Goal: Task Accomplishment & Management: Use online tool/utility

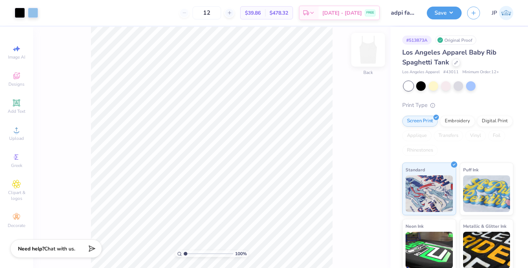
click at [371, 59] on img at bounding box center [367, 49] width 29 height 29
click at [21, 133] on icon at bounding box center [16, 130] width 9 height 9
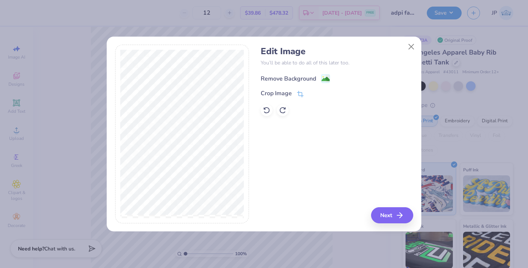
click at [325, 80] on image at bounding box center [326, 79] width 8 height 8
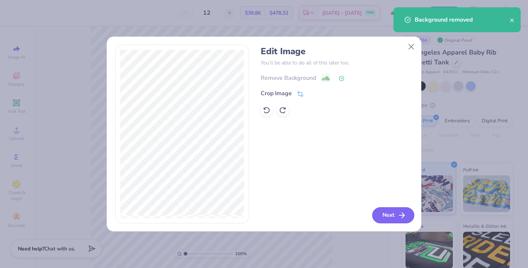
click at [393, 212] on button "Next" at bounding box center [393, 216] width 42 height 16
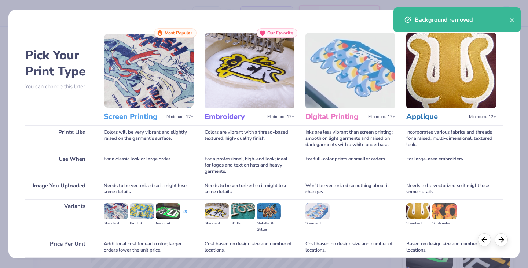
scroll to position [60, 0]
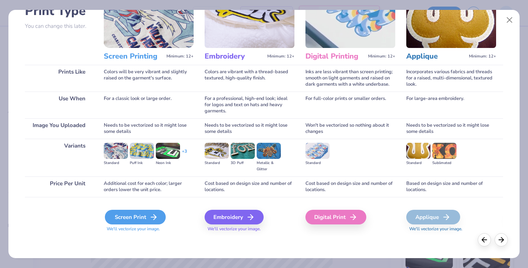
click at [161, 216] on div "Screen Print" at bounding box center [135, 217] width 61 height 15
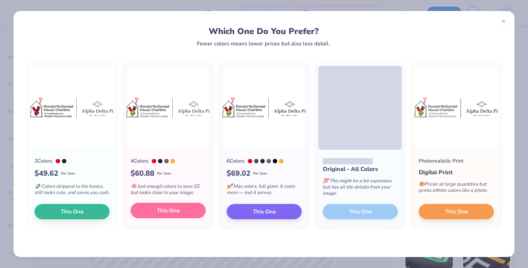
click at [143, 219] on button "This One" at bounding box center [168, 210] width 75 height 15
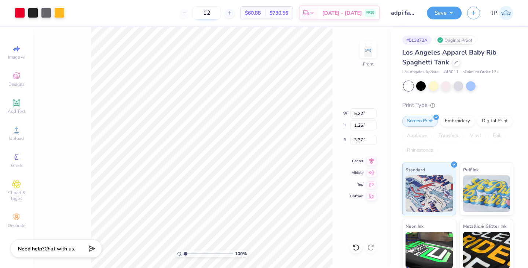
click at [221, 13] on input "12" at bounding box center [206, 12] width 29 height 13
type input "1"
type input "30"
type input "2.36"
type input "0.57"
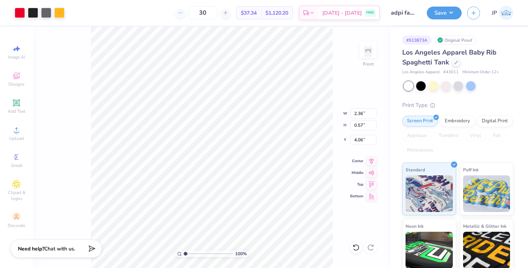
type input "6.93"
click at [372, 59] on img at bounding box center [367, 49] width 29 height 29
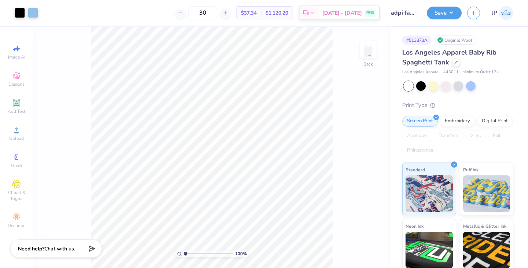
click at [372, 57] on img at bounding box center [368, 50] width 15 height 15
click at [447, 8] on button "Save" at bounding box center [444, 11] width 35 height 13
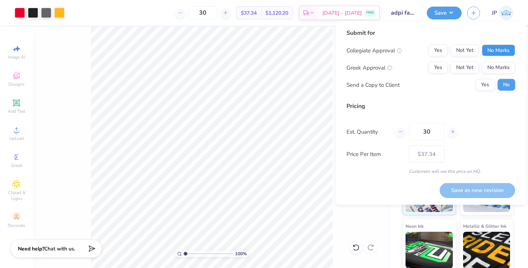
click at [491, 52] on button "No Marks" at bounding box center [498, 51] width 33 height 12
click at [440, 69] on button "Yes" at bounding box center [438, 68] width 19 height 12
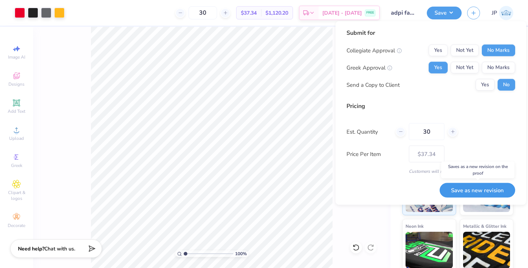
click at [488, 190] on button "Save as new revision" at bounding box center [478, 190] width 76 height 15
type input "$37.34"
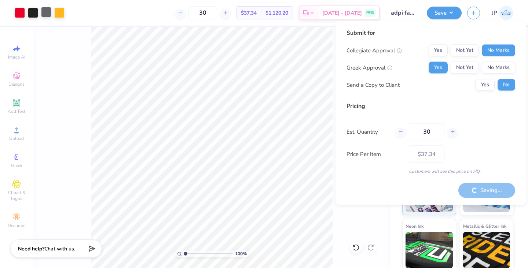
click at [48, 15] on div at bounding box center [46, 12] width 10 height 10
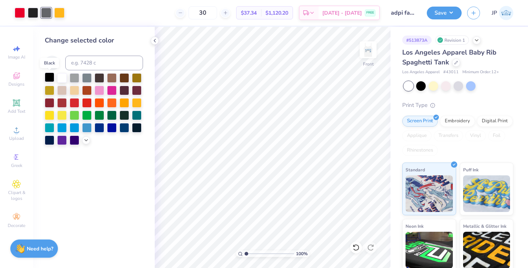
click at [49, 75] on div at bounding box center [50, 78] width 10 height 10
click at [35, 15] on div at bounding box center [33, 12] width 10 height 10
click at [49, 77] on div at bounding box center [50, 78] width 10 height 10
click at [445, 14] on button "Save" at bounding box center [444, 11] width 35 height 13
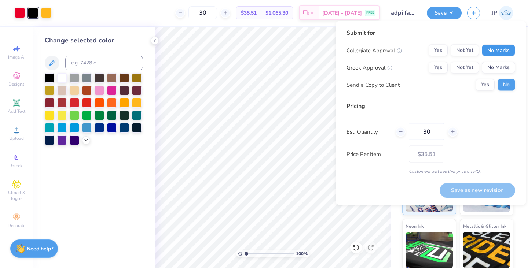
click at [483, 52] on button "No Marks" at bounding box center [498, 51] width 33 height 12
click at [430, 69] on button "Yes" at bounding box center [438, 68] width 19 height 12
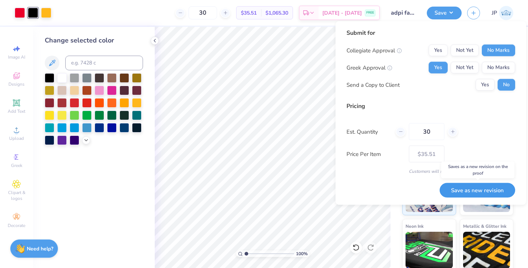
click at [479, 190] on button "Save as new revision" at bounding box center [478, 190] width 76 height 15
type input "$35.51"
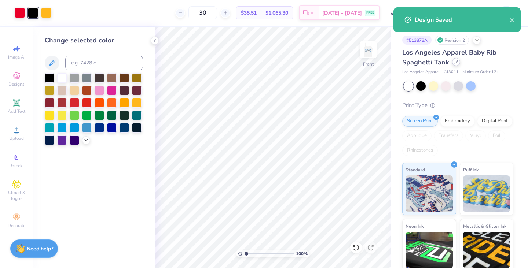
click at [458, 63] on div at bounding box center [456, 62] width 8 height 8
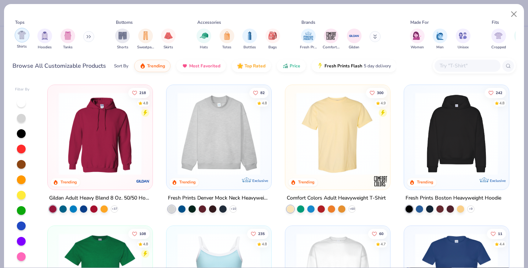
click at [27, 37] on div "filter for Shirts" at bounding box center [22, 35] width 15 height 15
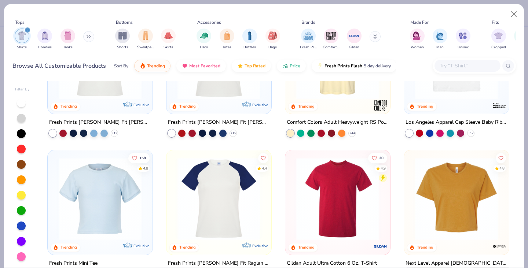
scroll to position [241, 0]
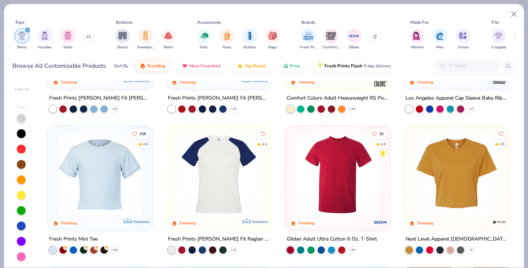
click at [293, 188] on img at bounding box center [247, 174] width 90 height 83
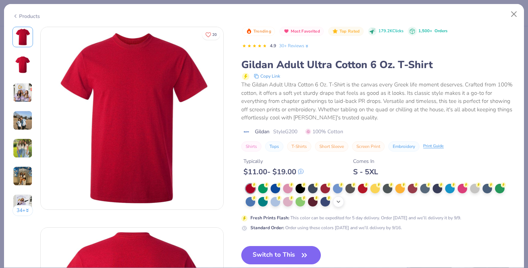
click at [339, 206] on div "+ 22" at bounding box center [338, 202] width 11 height 11
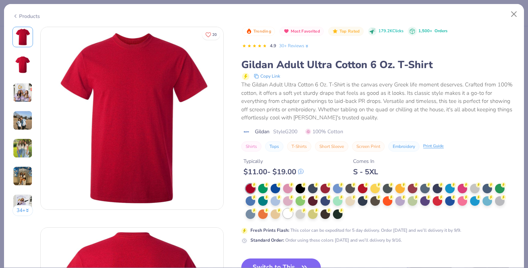
click at [288, 216] on div at bounding box center [288, 214] width 10 height 10
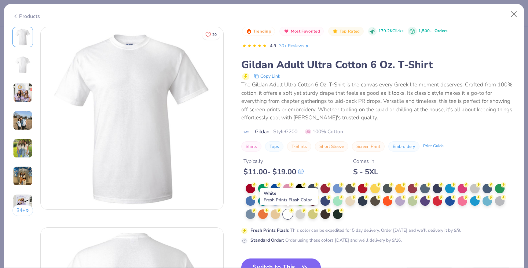
scroll to position [2, 0]
click at [293, 263] on button "Switch to This" at bounding box center [281, 268] width 80 height 18
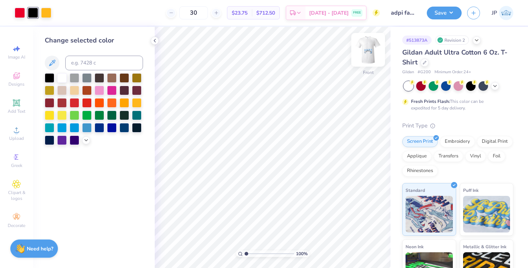
click at [374, 49] on img at bounding box center [367, 49] width 29 height 29
click at [375, 50] on img at bounding box center [367, 49] width 29 height 29
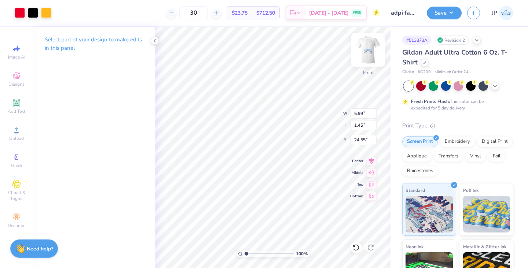
type input "5.99"
type input "1.45"
type input "24.55"
type input "25.16"
type input "1.14"
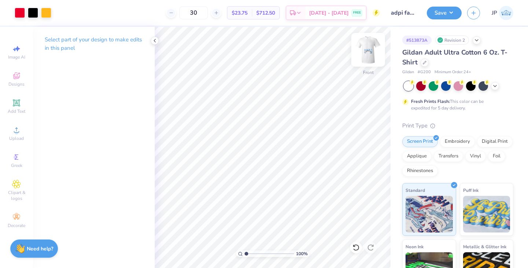
click at [363, 55] on img at bounding box center [367, 49] width 29 height 29
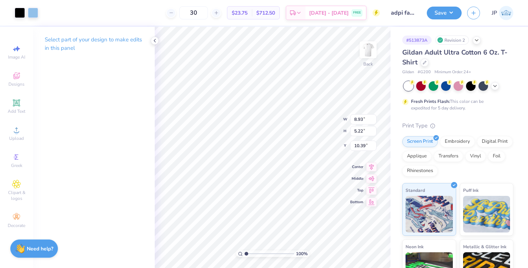
type input "2.07"
click at [455, 11] on button "Save" at bounding box center [444, 11] width 35 height 13
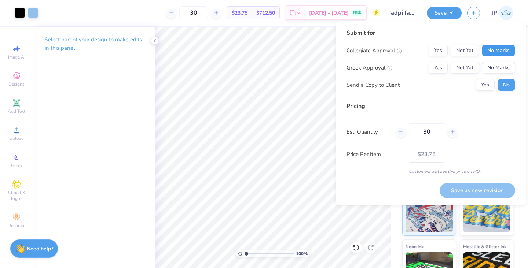
click at [484, 49] on button "No Marks" at bounding box center [498, 51] width 33 height 12
click at [439, 69] on button "Yes" at bounding box center [438, 68] width 19 height 12
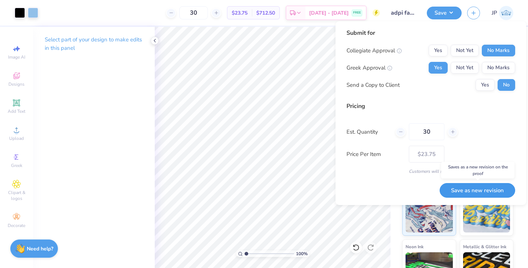
click at [477, 191] on button "Save as new revision" at bounding box center [478, 190] width 76 height 15
type input "$23.75"
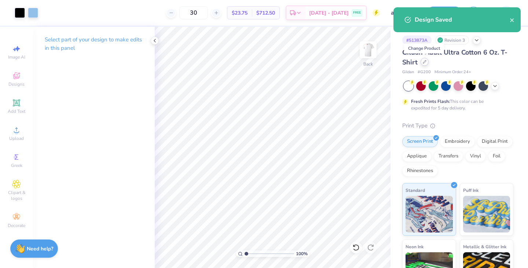
click at [425, 64] on div at bounding box center [425, 62] width 8 height 8
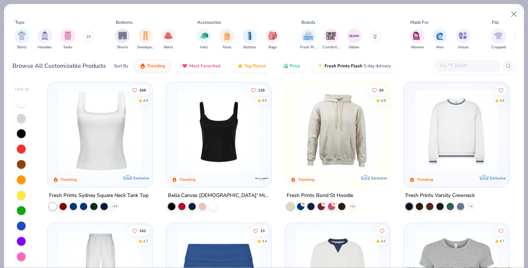
scroll to position [297, 0]
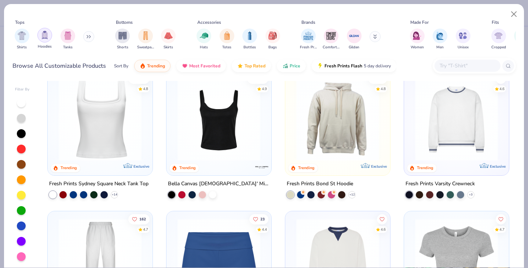
click at [47, 40] on div "filter for Hoodies" at bounding box center [44, 35] width 15 height 15
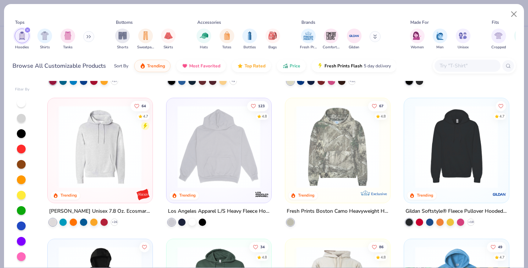
scroll to position [132, 0]
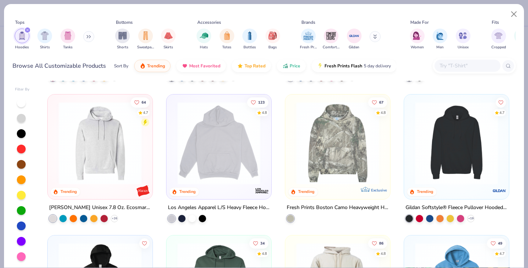
click at [241, 175] on img at bounding box center [219, 143] width 90 height 83
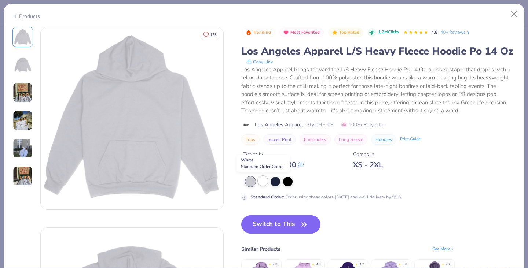
click at [266, 184] on div at bounding box center [263, 181] width 10 height 10
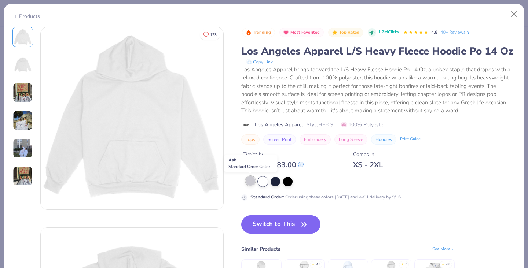
click at [252, 183] on div at bounding box center [251, 181] width 10 height 10
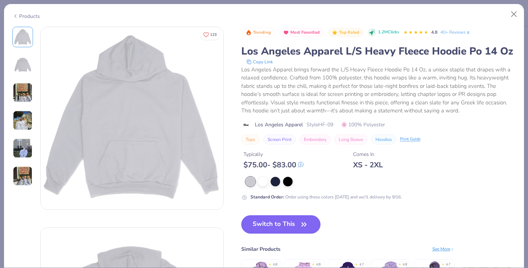
click at [280, 224] on button "Switch to This" at bounding box center [281, 225] width 80 height 18
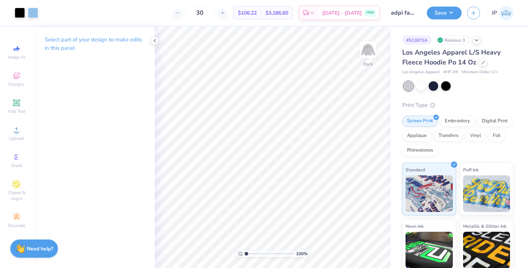
click at [480, 67] on div "Los Angeles Apparel L/S Heavy Fleece Hoodie Po 14 Oz" at bounding box center [457, 58] width 111 height 20
click at [481, 64] on div at bounding box center [483, 62] width 8 height 8
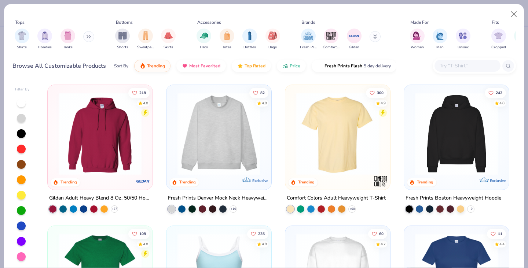
click at [444, 66] on input "text" at bounding box center [467, 66] width 56 height 8
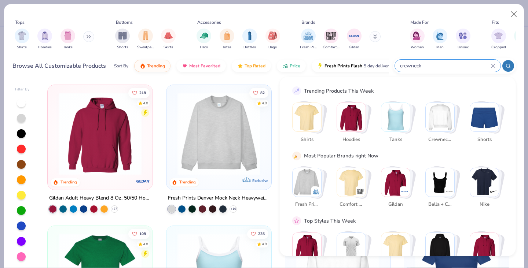
type input "crewneck"
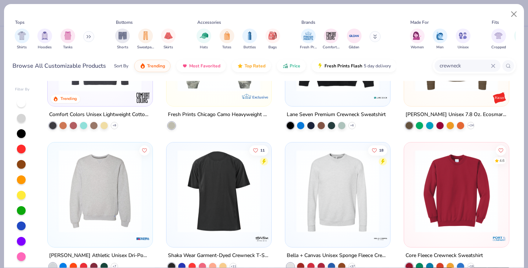
scroll to position [288, 0]
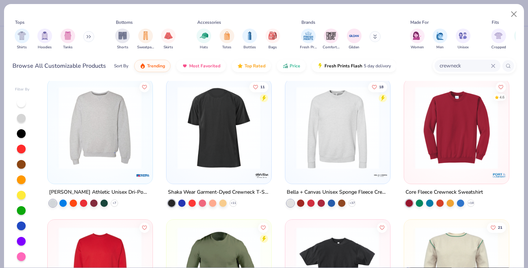
click at [137, 155] on img at bounding box center [100, 127] width 90 height 83
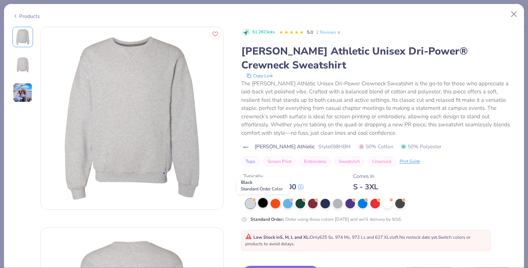
scroll to position [13, 0]
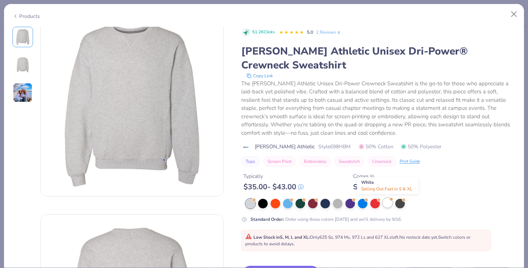
click at [388, 205] on div at bounding box center [388, 203] width 10 height 10
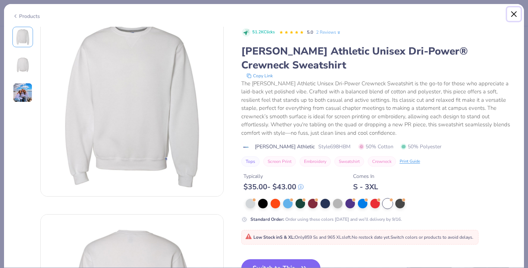
click at [514, 14] on button "Close" at bounding box center [514, 14] width 14 height 14
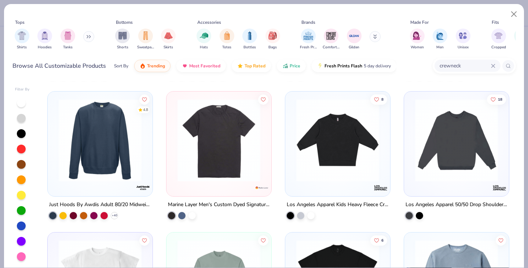
scroll to position [557, 0]
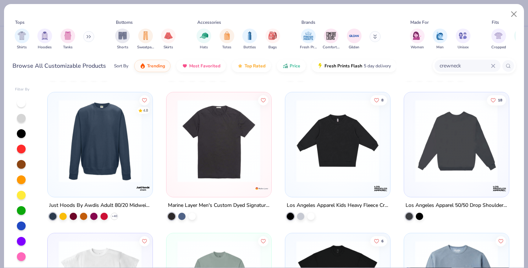
click at [456, 140] on div at bounding box center [456, 141] width 270 height 83
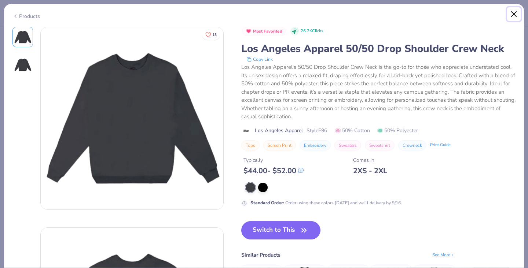
click at [509, 17] on button "Close" at bounding box center [514, 14] width 14 height 14
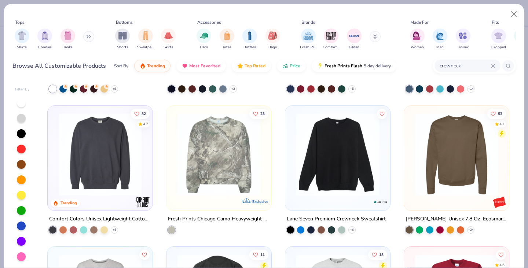
scroll to position [105, 0]
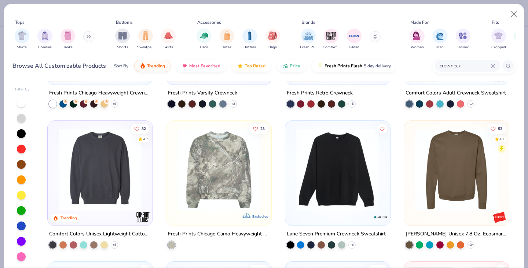
click at [367, 195] on div "60 4.7 Trending Exclusive Fresh Prints Chicago Heavyweight Crewneck + 9 4.6 Tre…" at bounding box center [278, 175] width 475 height 188
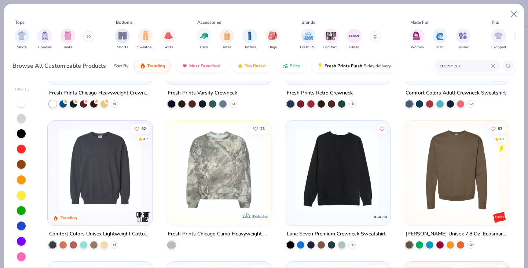
click at [356, 202] on img at bounding box center [338, 169] width 90 height 83
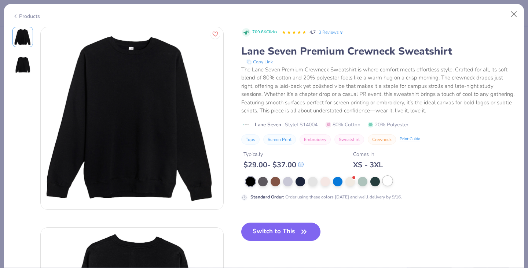
click at [387, 180] on div at bounding box center [388, 181] width 10 height 10
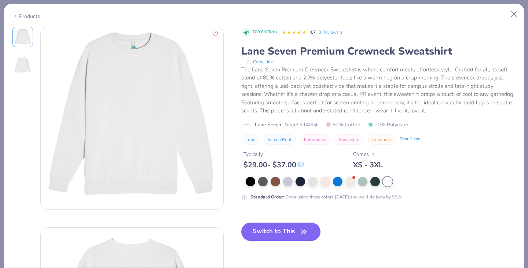
click at [309, 233] on icon "button" at bounding box center [304, 232] width 10 height 10
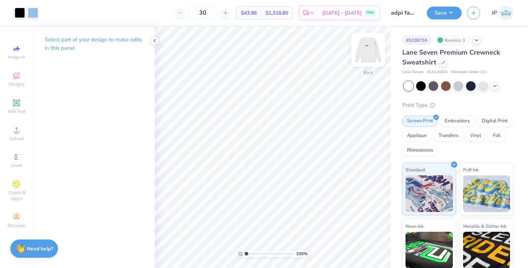
click at [366, 56] on img at bounding box center [367, 49] width 29 height 29
type input "0.88"
click at [372, 59] on img at bounding box center [367, 49] width 29 height 29
click at [438, 13] on button "Save" at bounding box center [444, 11] width 35 height 13
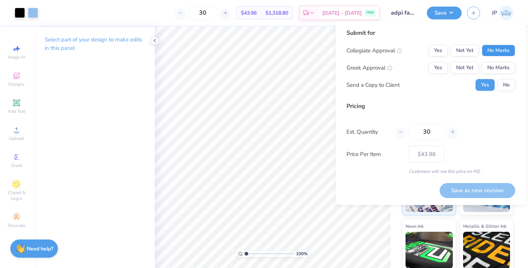
click at [484, 53] on button "No Marks" at bounding box center [498, 51] width 33 height 12
click at [436, 68] on button "Yes" at bounding box center [438, 68] width 19 height 12
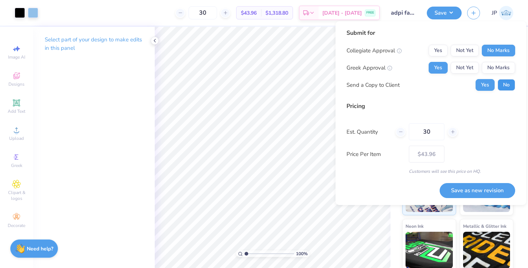
click at [504, 88] on button "No" at bounding box center [507, 85] width 18 height 12
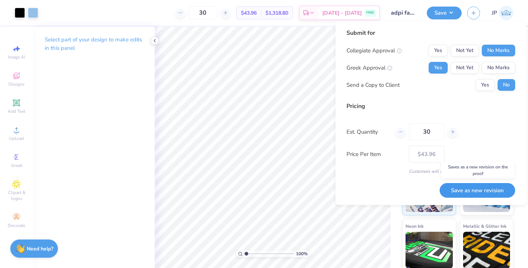
click at [485, 187] on button "Save as new revision" at bounding box center [478, 190] width 76 height 15
type input "$43.96"
